Goal: Find specific page/section: Find specific page/section

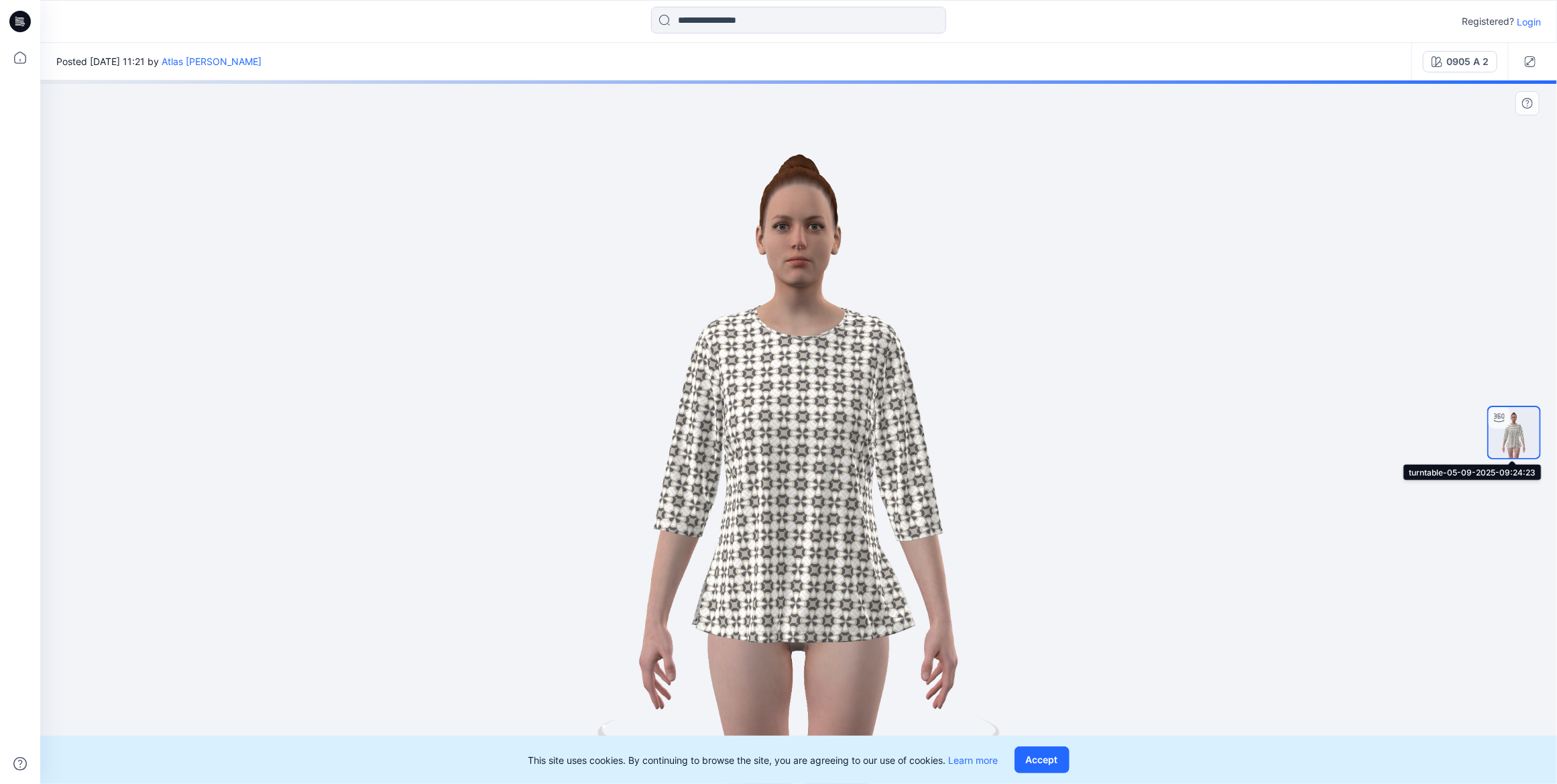
click at [1520, 430] on img at bounding box center [1514, 432] width 51 height 51
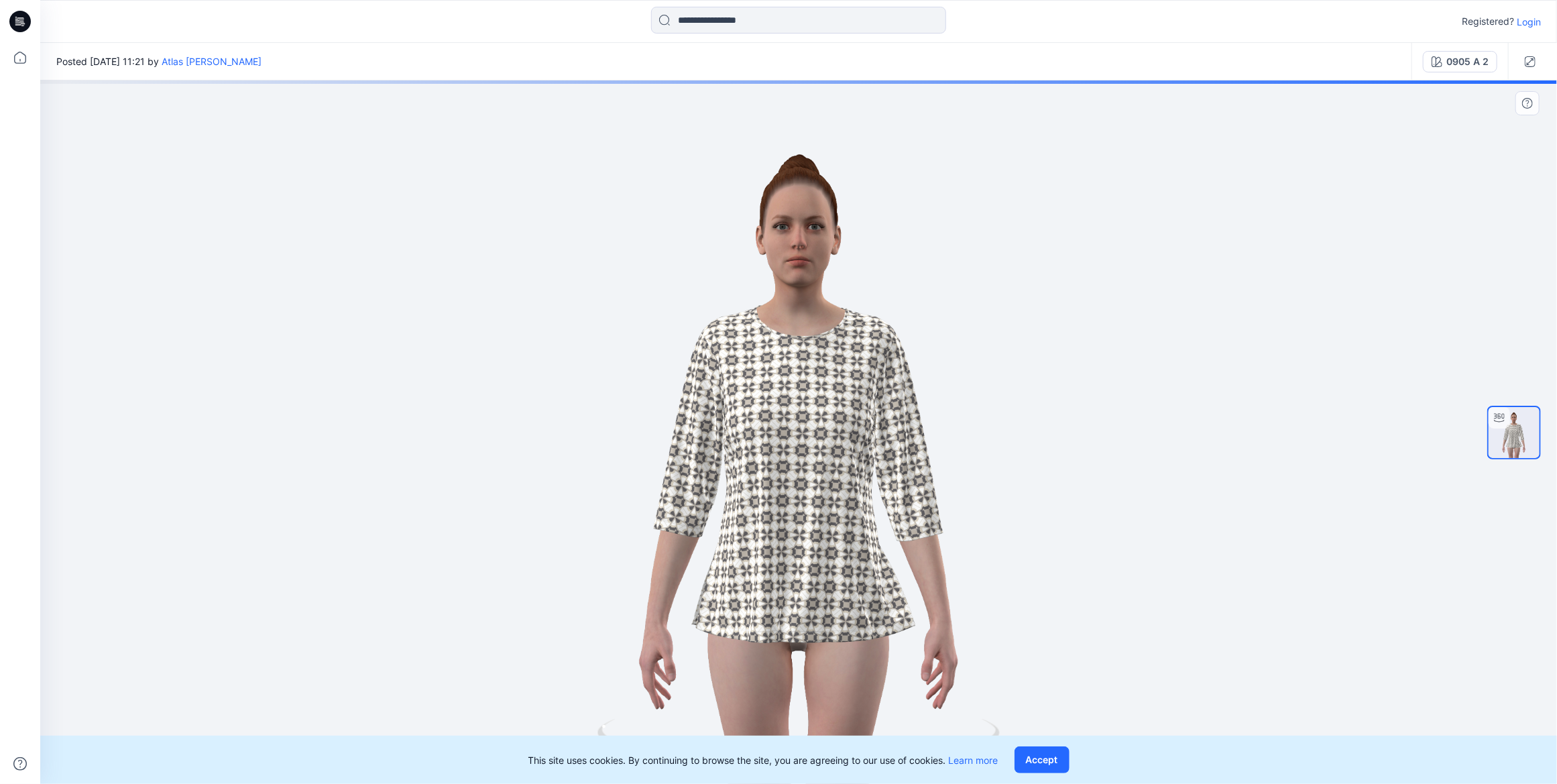
click at [848, 604] on div at bounding box center [798, 432] width 1517 height 703
drag, startPoint x: 832, startPoint y: 672, endPoint x: 870, endPoint y: 665, distance: 38.6
click at [842, 672] on div at bounding box center [798, 432] width 1517 height 703
click at [1485, 59] on div "0905 A 2" at bounding box center [1468, 61] width 42 height 14
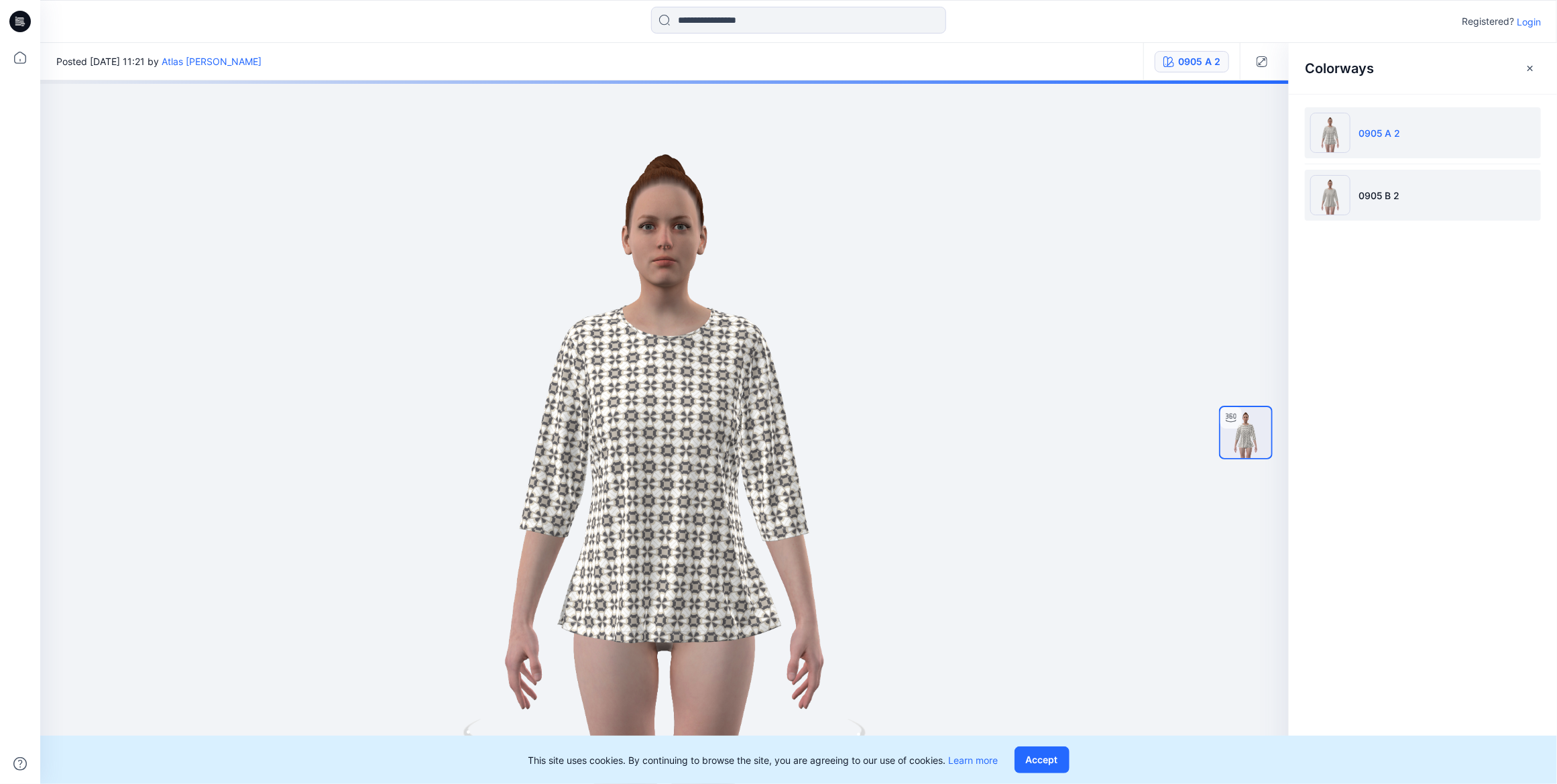
click at [1365, 200] on p "0905 B 2" at bounding box center [1379, 195] width 41 height 14
click at [1368, 134] on p "0905 A 2" at bounding box center [1379, 133] width 41 height 14
